Goal: Find specific page/section: Find specific page/section

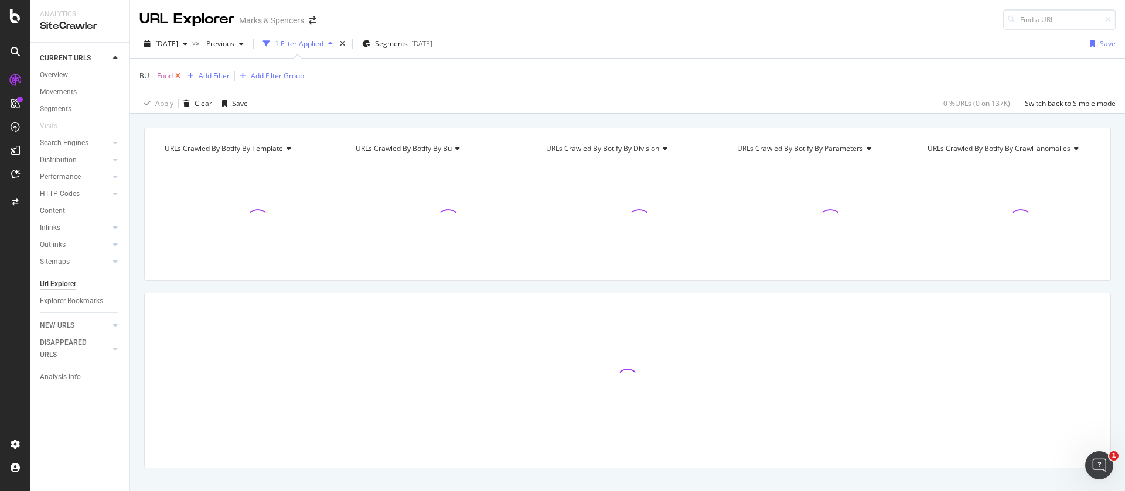
click at [177, 73] on icon at bounding box center [178, 76] width 10 height 12
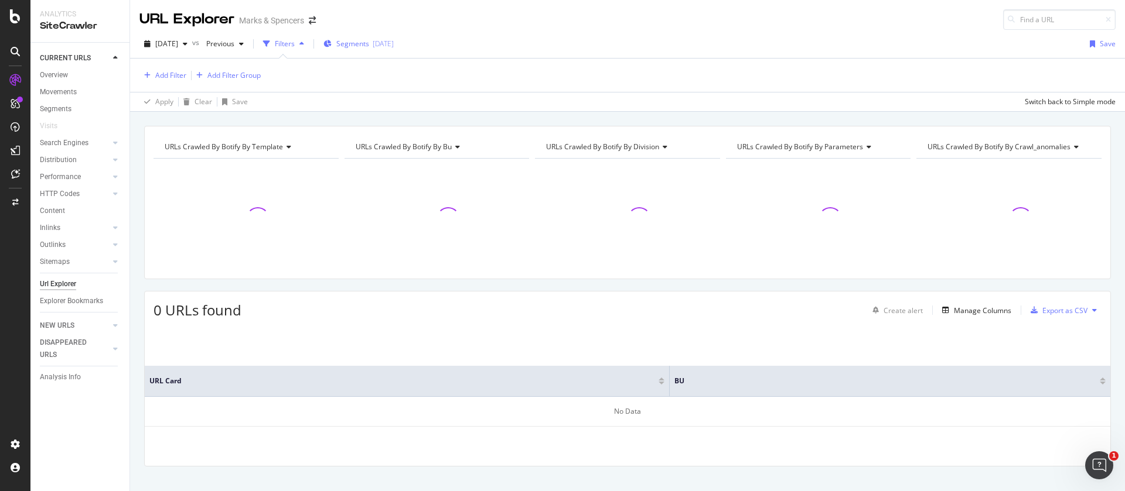
click at [394, 46] on div "[DATE]" at bounding box center [383, 44] width 21 height 10
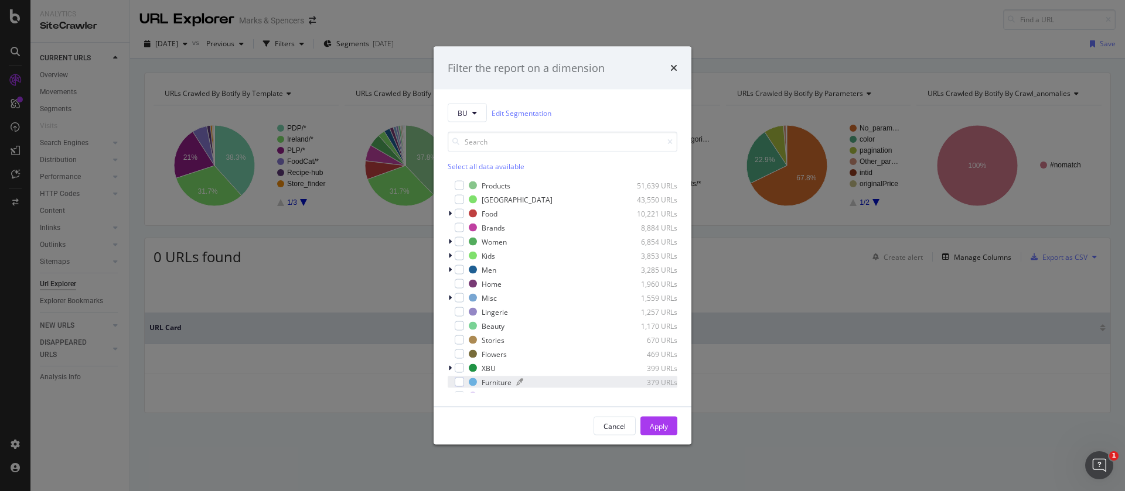
scroll to position [94, 0]
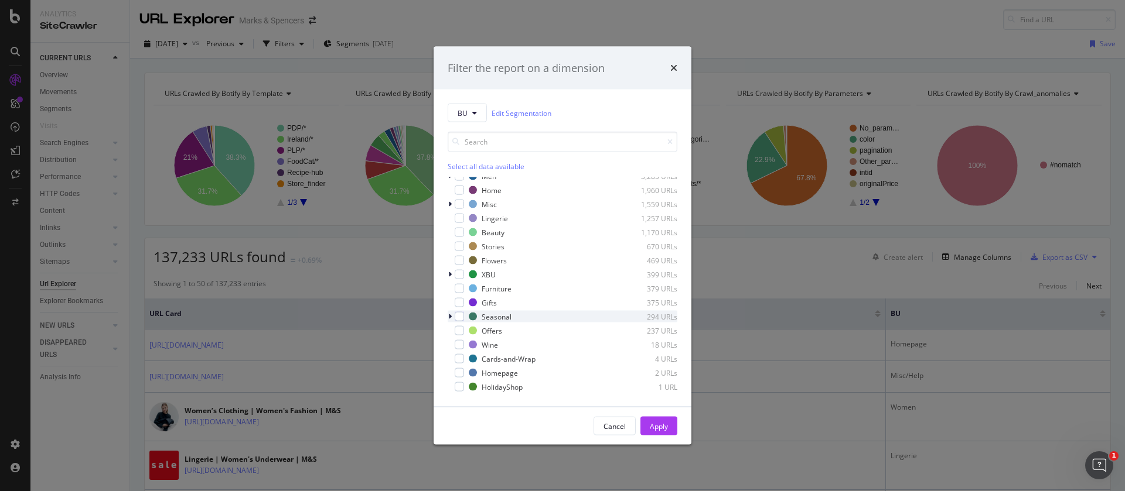
click at [450, 316] on icon "modal" at bounding box center [450, 316] width 4 height 7
click at [491, 333] on div "Christmas" at bounding box center [505, 331] width 33 height 10
drag, startPoint x: 657, startPoint y: 427, endPoint x: 613, endPoint y: 330, distance: 106.5
click at [657, 426] on div "Apply" at bounding box center [659, 426] width 18 height 10
